Goal: Navigation & Orientation: Locate item on page

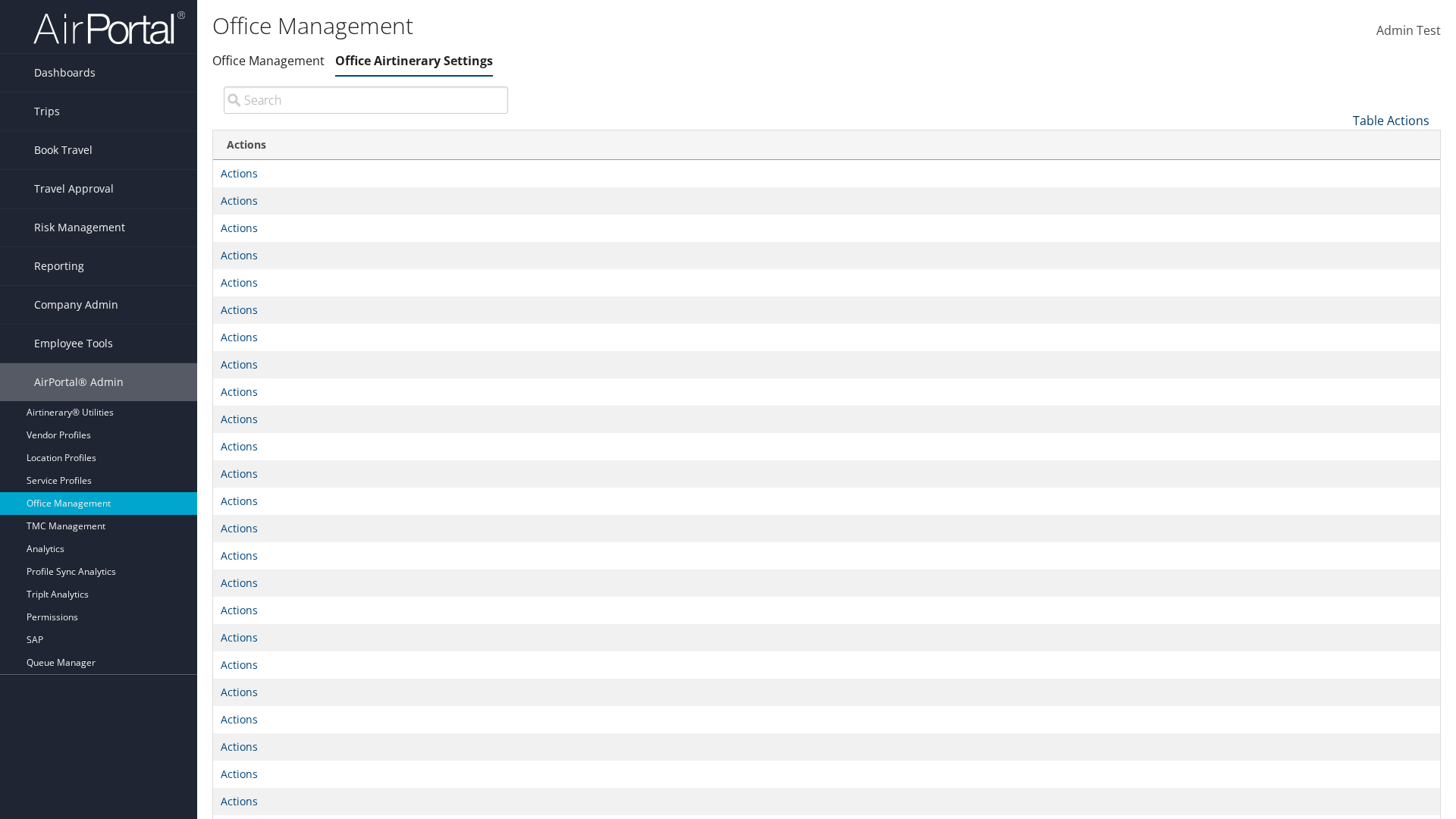
click at [1390, 120] on link "Table Actions" at bounding box center [1391, 120] width 77 height 17
click at [1340, 169] on link "Page Length" at bounding box center [1339, 170] width 199 height 26
click at [1340, 170] on link "25" at bounding box center [1339, 171] width 199 height 26
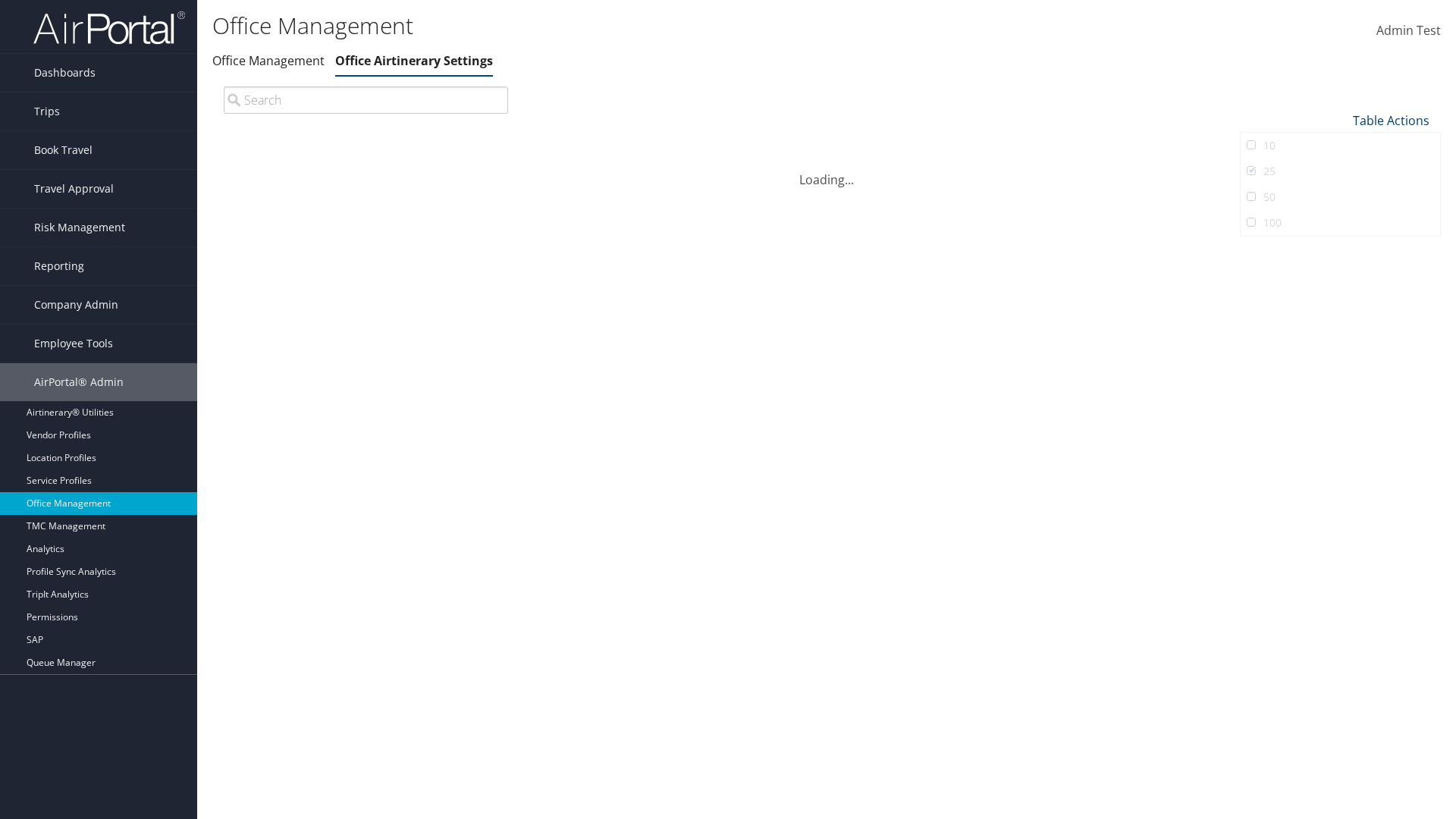
click at [1390, 120] on link "Table Actions" at bounding box center [1391, 120] width 77 height 17
click at [1340, 169] on link "Page Length" at bounding box center [1339, 170] width 199 height 26
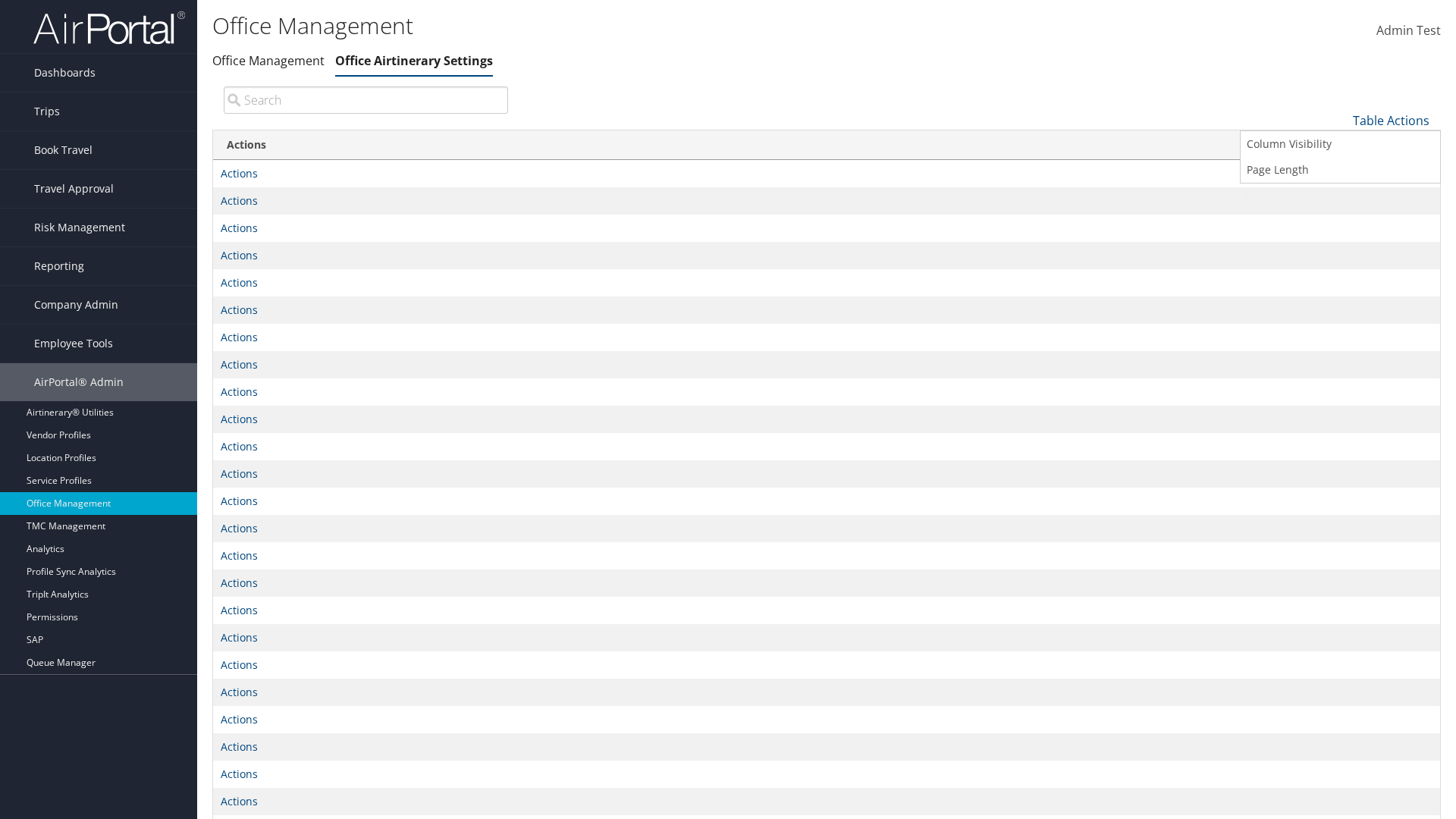
click at [1340, 196] on link "50" at bounding box center [1339, 197] width 199 height 26
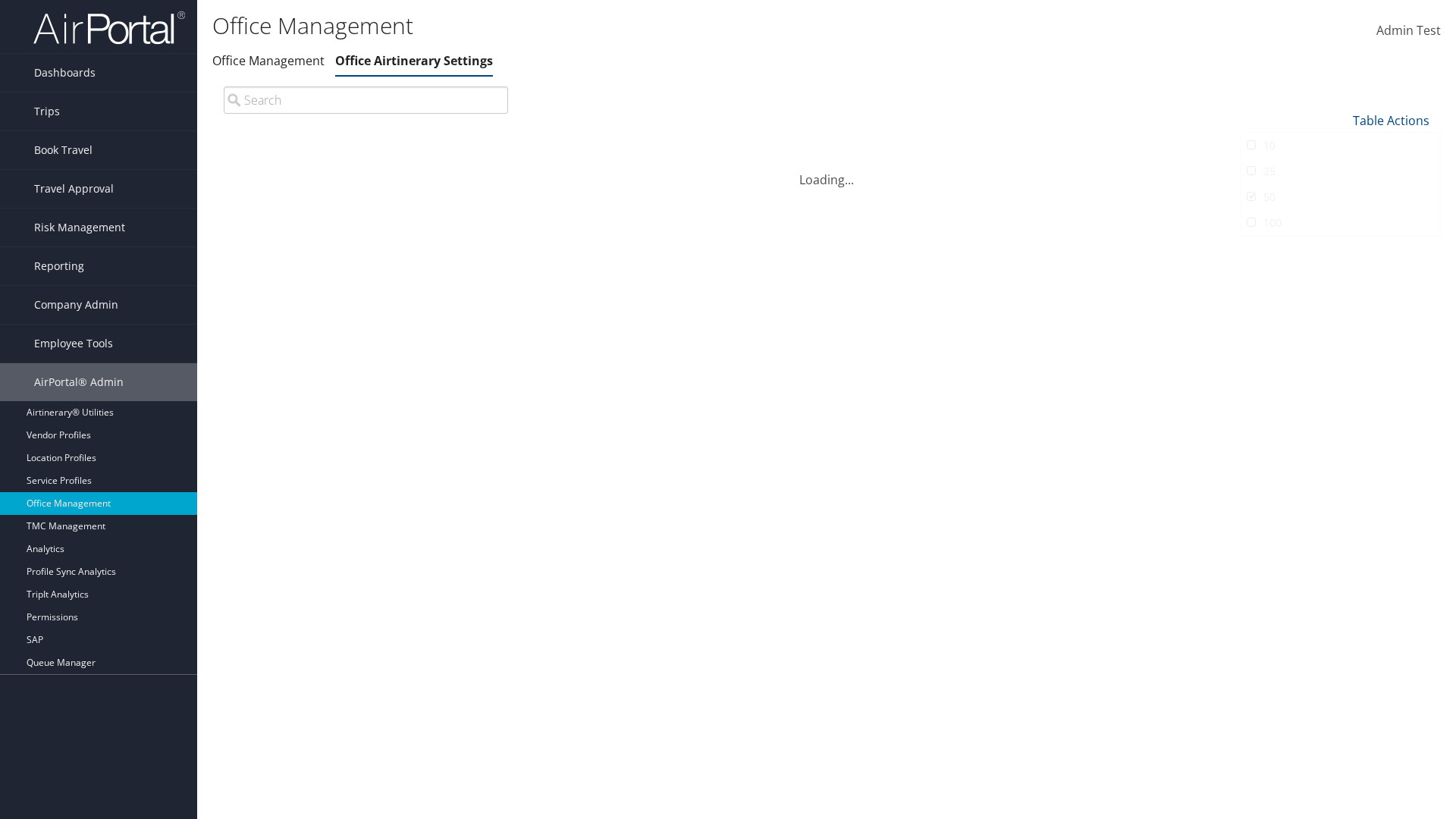
scroll to position [50, 0]
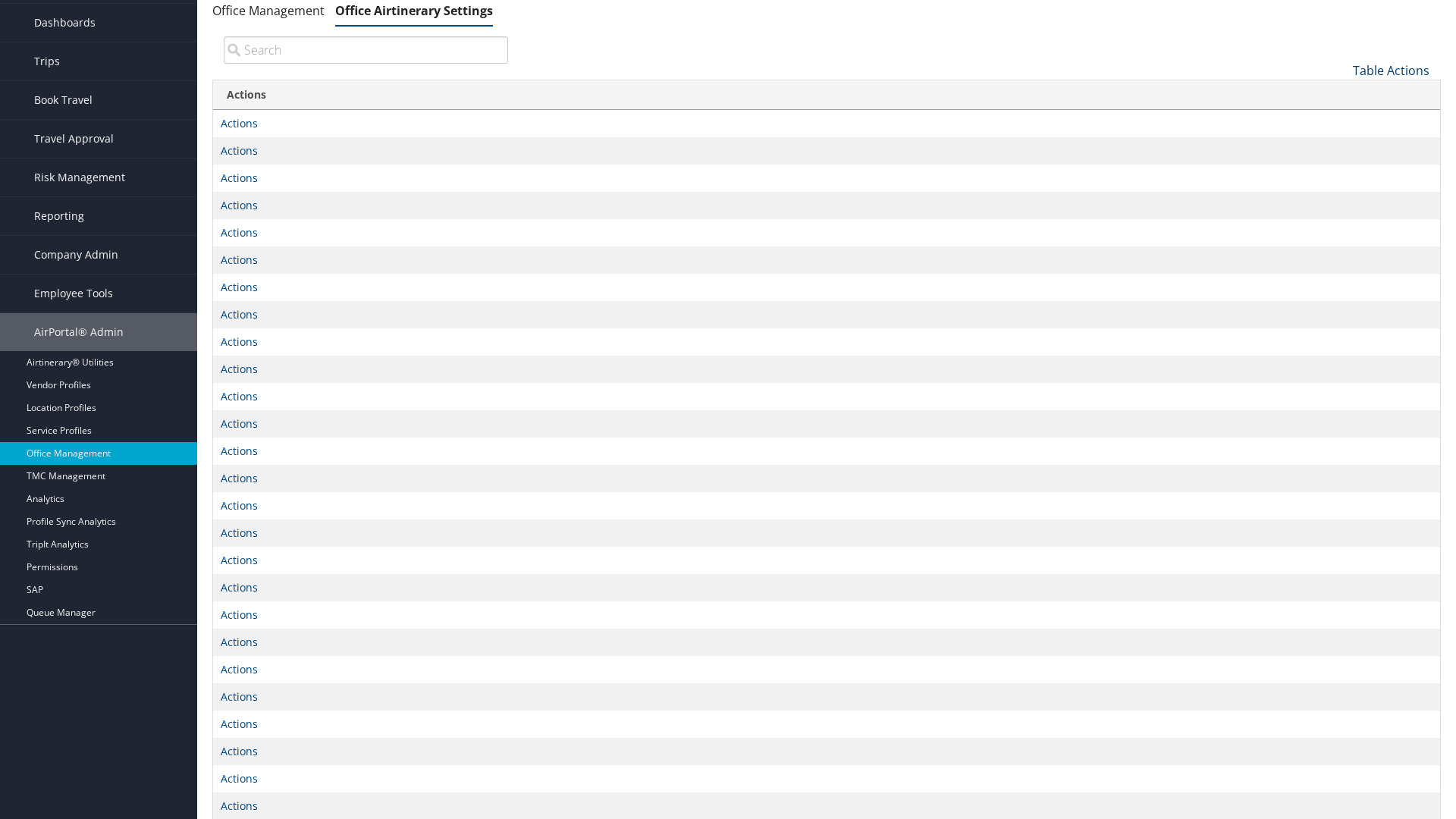
click at [1390, 69] on link "Table Actions" at bounding box center [1391, 70] width 77 height 17
click at [1340, 119] on link "Page Length" at bounding box center [1339, 120] width 199 height 26
click at [1340, 172] on link "100" at bounding box center [1339, 173] width 199 height 26
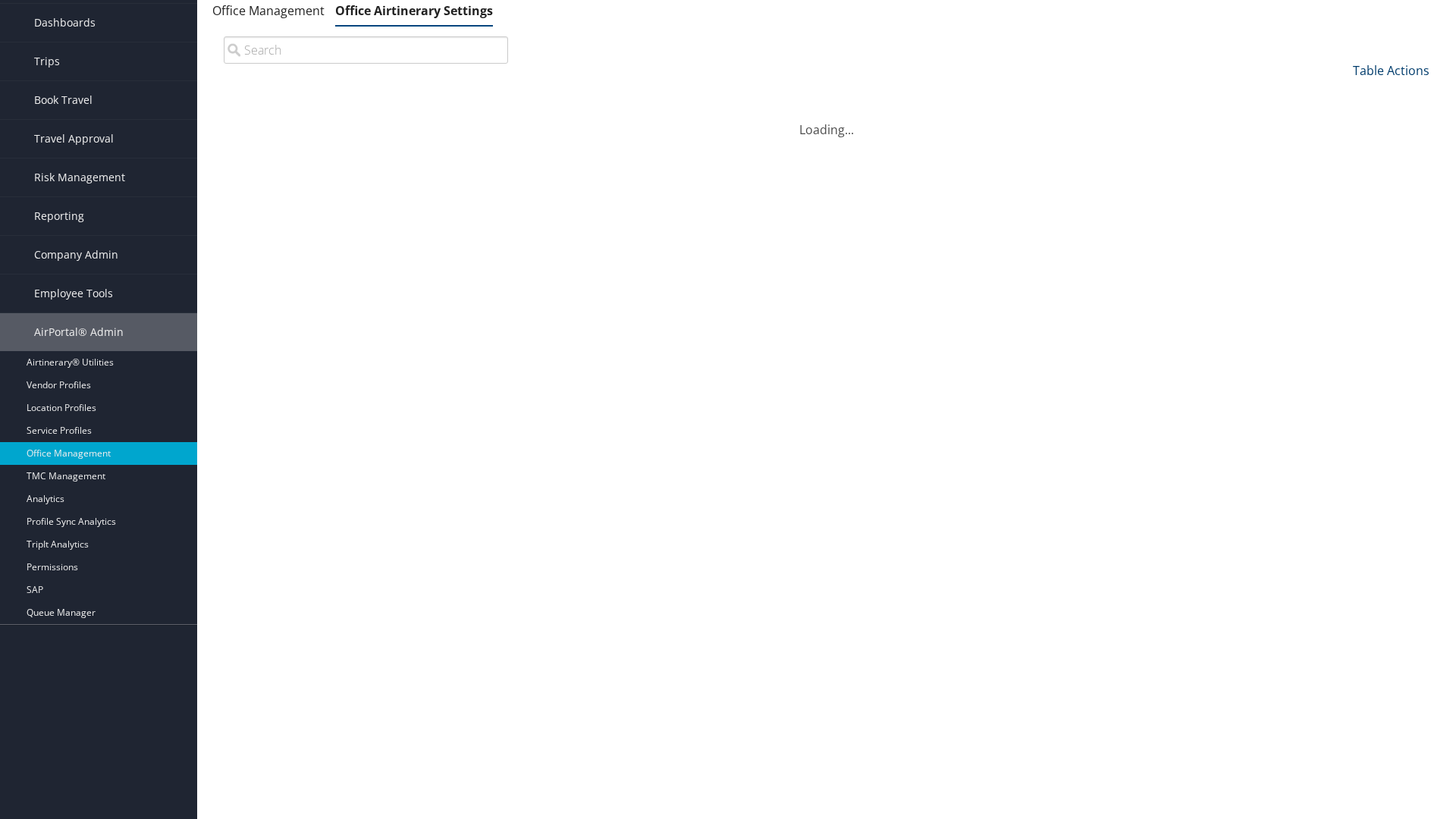
click at [1390, 79] on link "Table Actions" at bounding box center [1391, 70] width 77 height 17
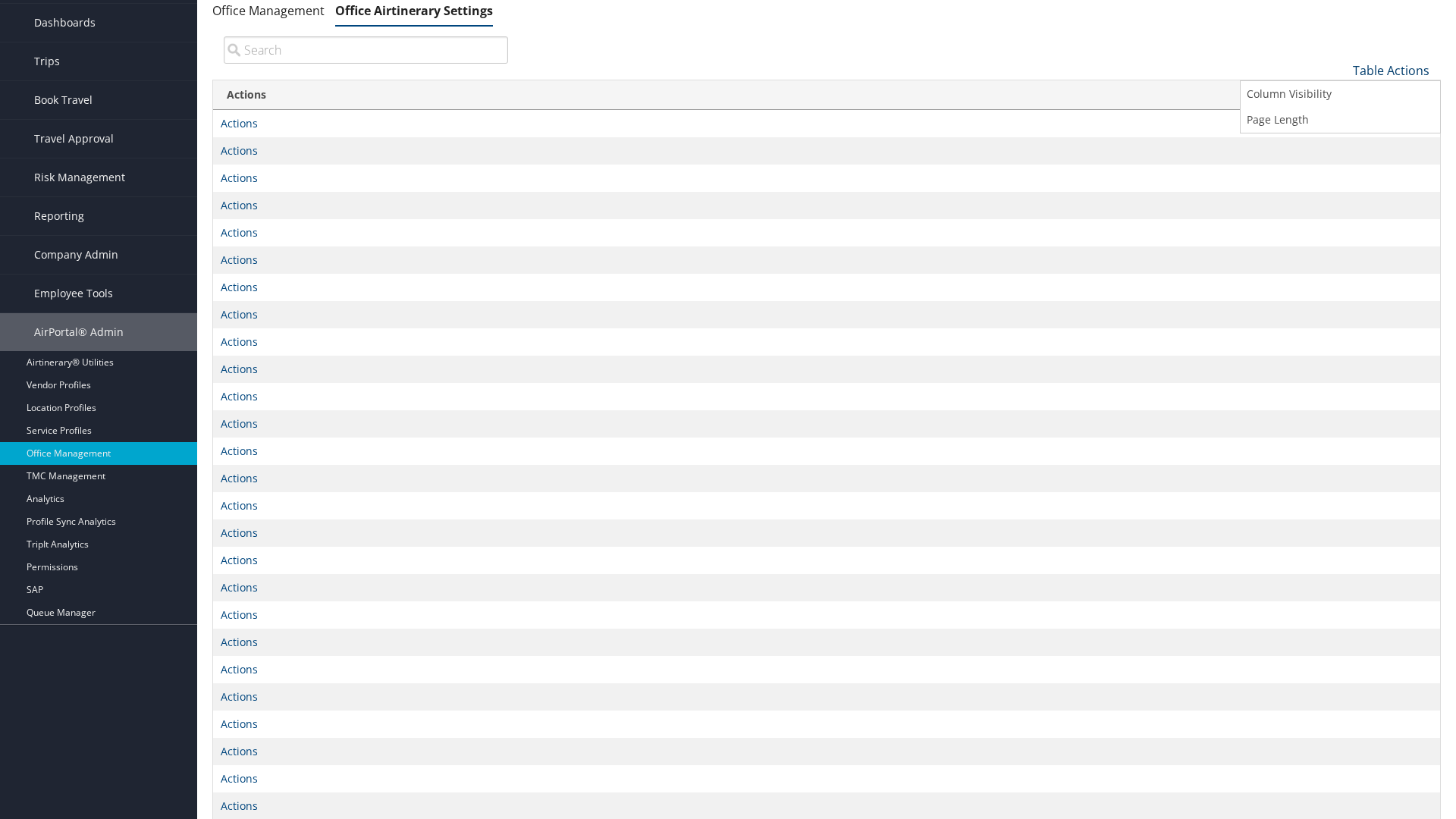
scroll to position [0, 0]
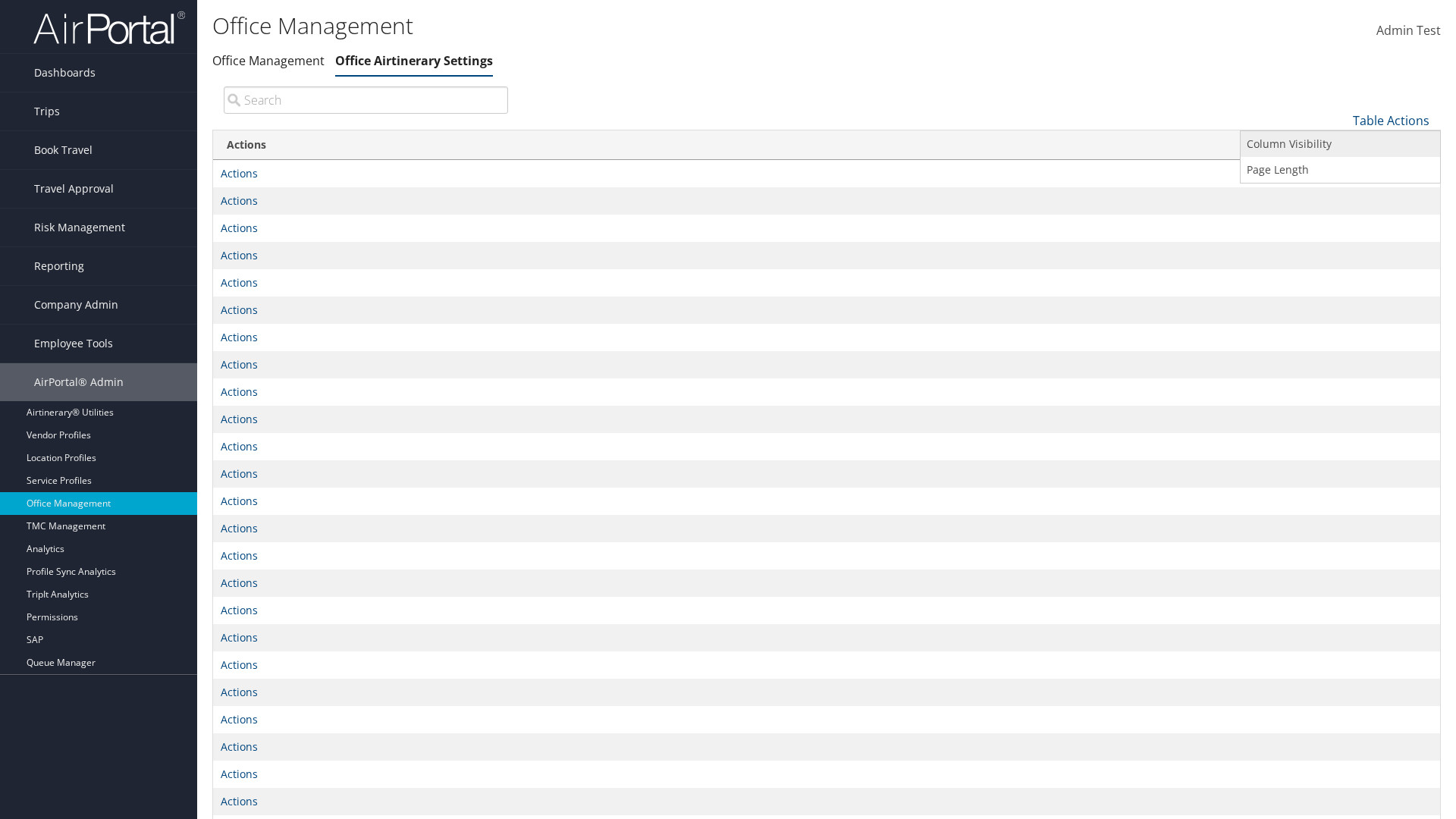
click at [1340, 144] on link "Column Visibility" at bounding box center [1339, 145] width 199 height 26
